Goal: Information Seeking & Learning: Find specific page/section

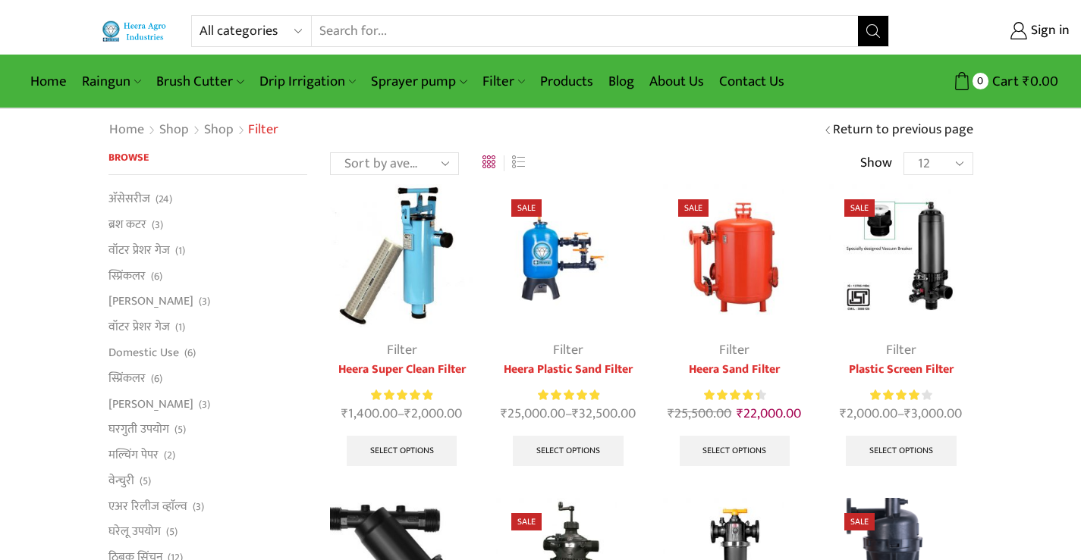
click at [444, 27] on input "Search input" at bounding box center [585, 31] width 547 height 30
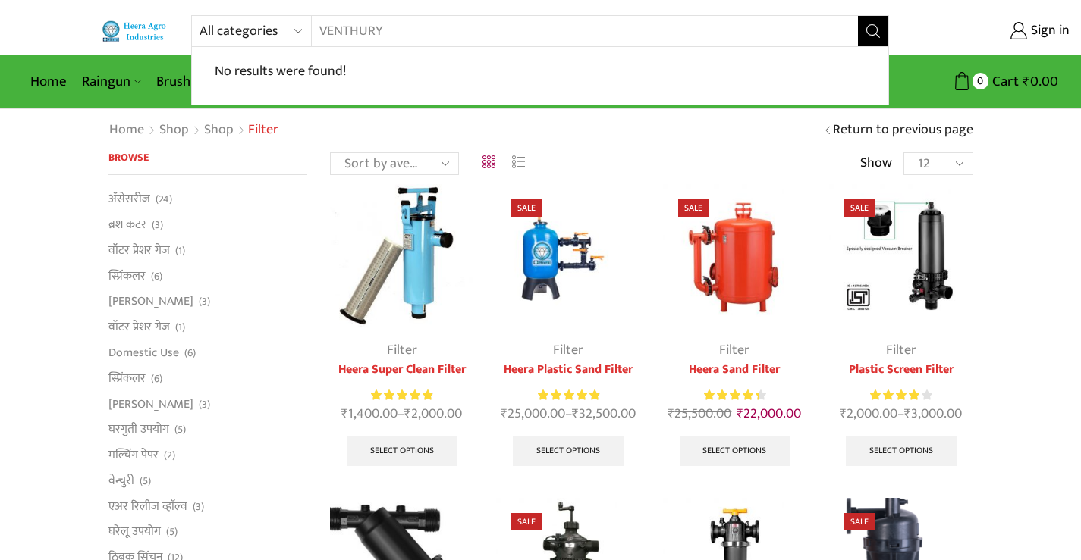
type input "VENTHURY"
click at [866, 34] on icon "Search button" at bounding box center [873, 31] width 14 height 14
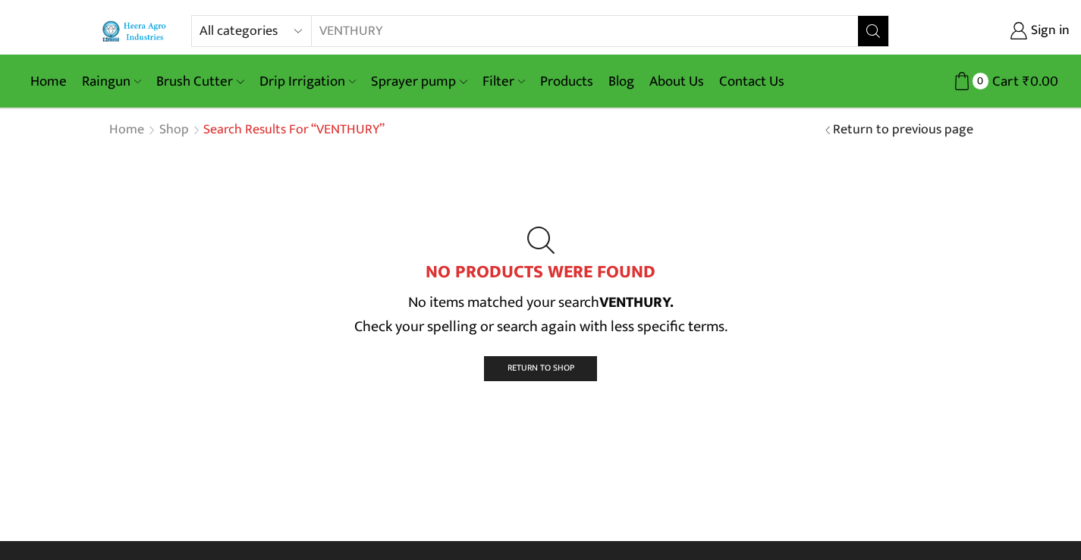
click at [499, 40] on input "VENTHURY" at bounding box center [576, 31] width 528 height 30
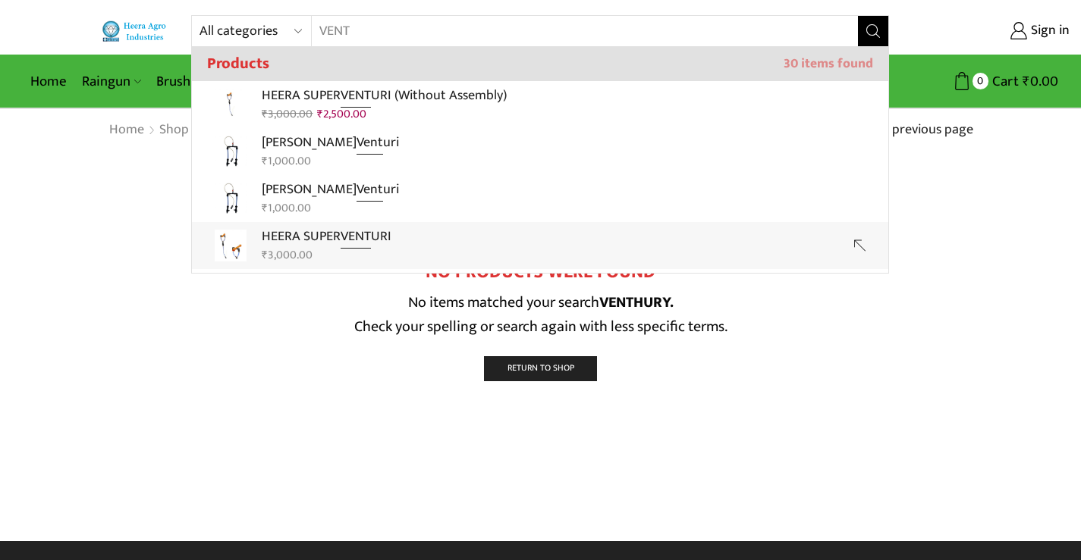
click at [312, 237] on p "HEERA SUPER VENT URI" at bounding box center [327, 237] width 130 height 22
type input "HEERA SUPER VENTURI"
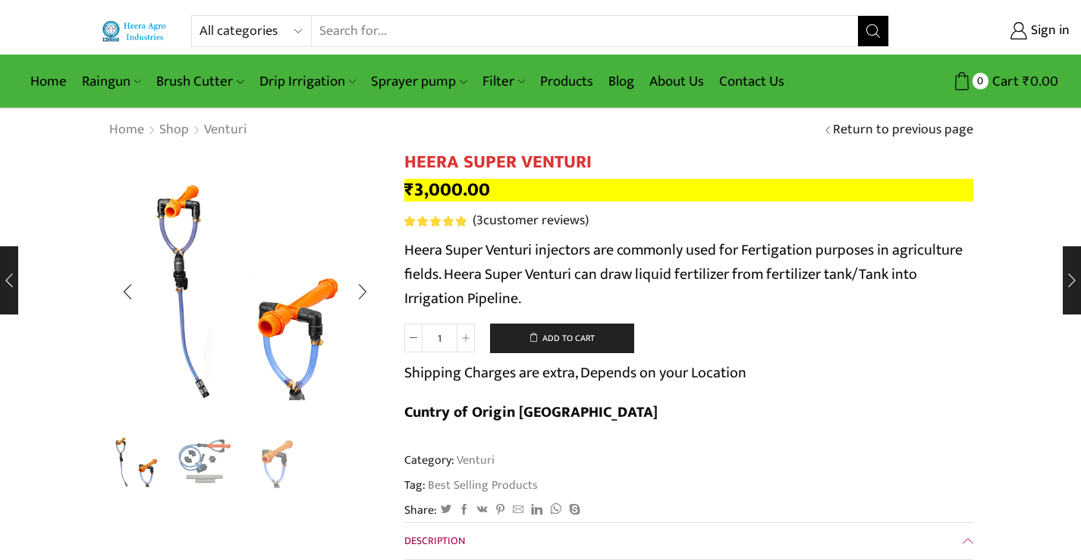
click at [212, 458] on img "2 / 3" at bounding box center [205, 461] width 63 height 63
